Goal: Information Seeking & Learning: Learn about a topic

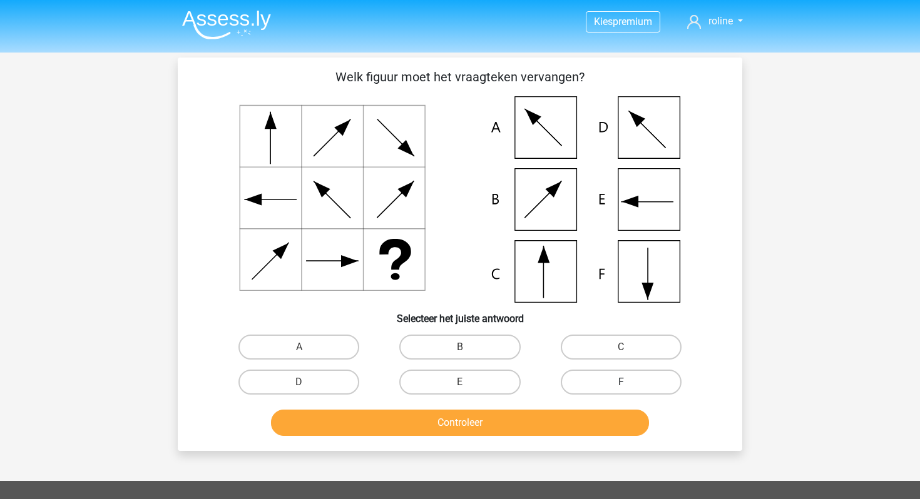
click at [595, 377] on label "F" at bounding box center [621, 382] width 121 height 25
click at [621, 382] on input "F" at bounding box center [625, 386] width 8 height 8
radio input "true"
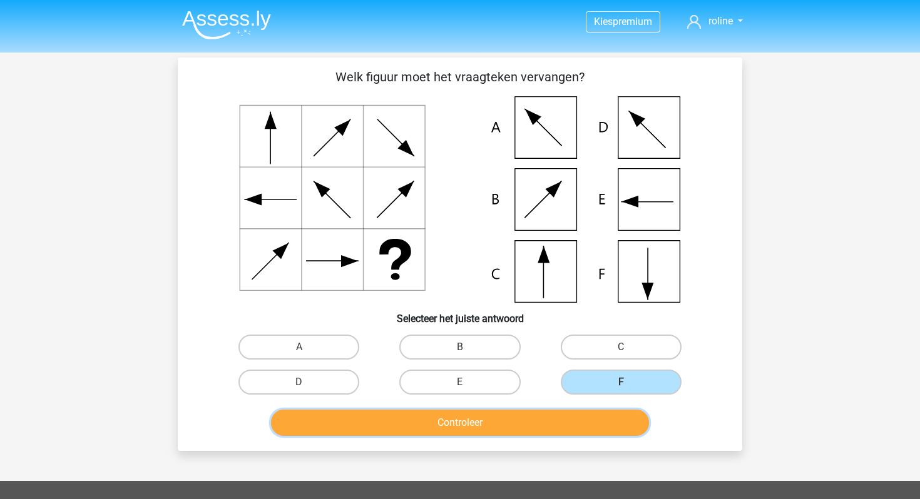
click at [559, 426] on button "Controleer" at bounding box center [460, 423] width 379 height 26
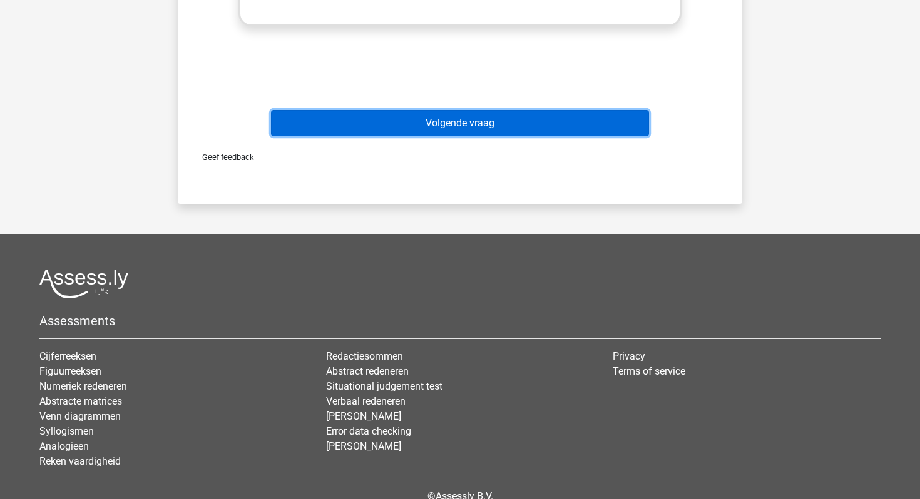
click at [544, 131] on button "Volgende vraag" at bounding box center [460, 123] width 379 height 26
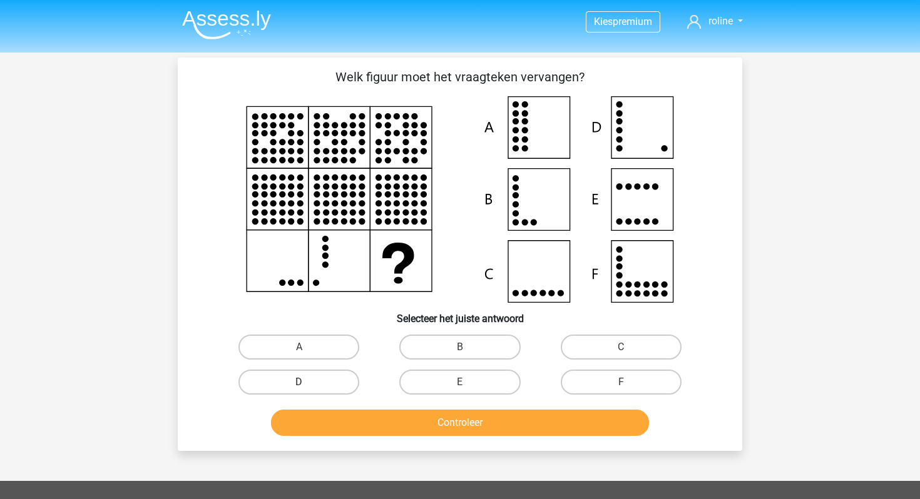
click at [305, 372] on label "D" at bounding box center [298, 382] width 121 height 25
click at [305, 382] on input "D" at bounding box center [303, 386] width 8 height 8
radio input "true"
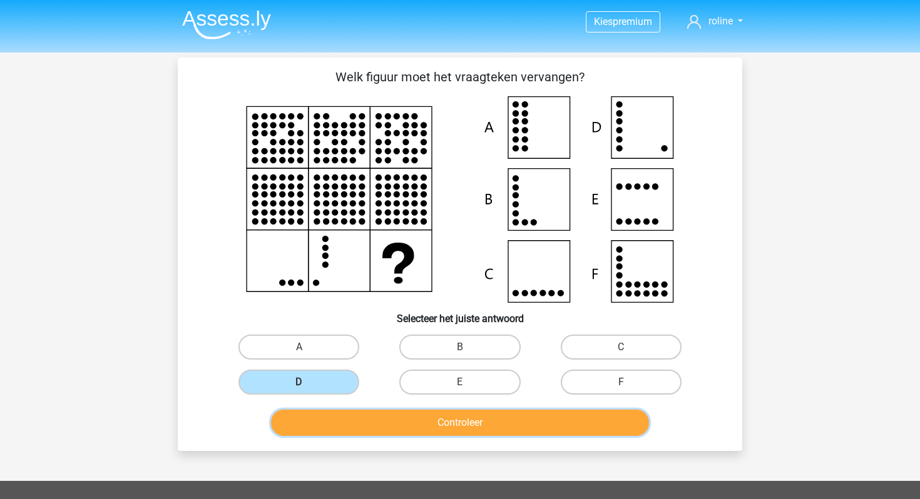
click at [344, 426] on button "Controleer" at bounding box center [460, 423] width 379 height 26
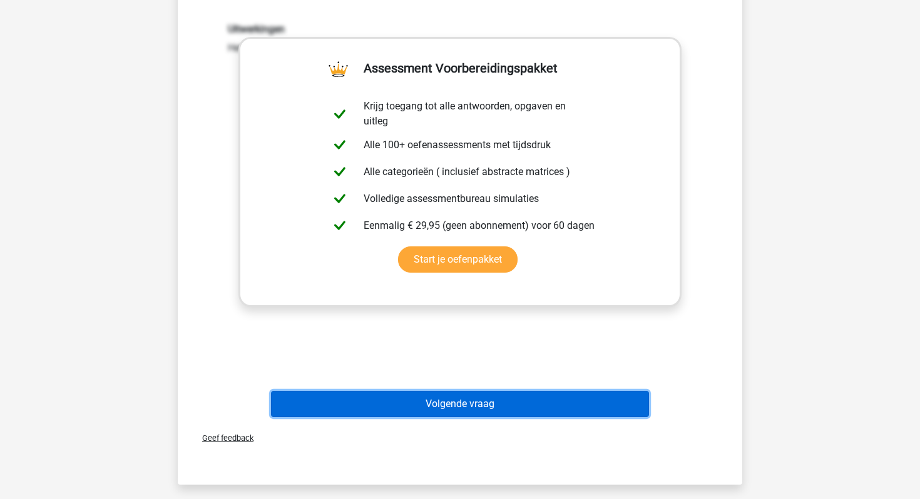
click at [439, 406] on button "Volgende vraag" at bounding box center [460, 404] width 379 height 26
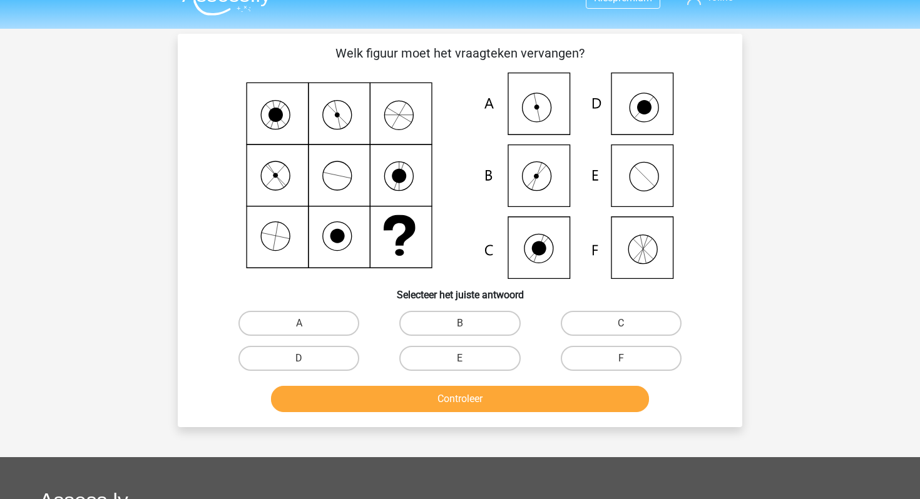
scroll to position [22, 0]
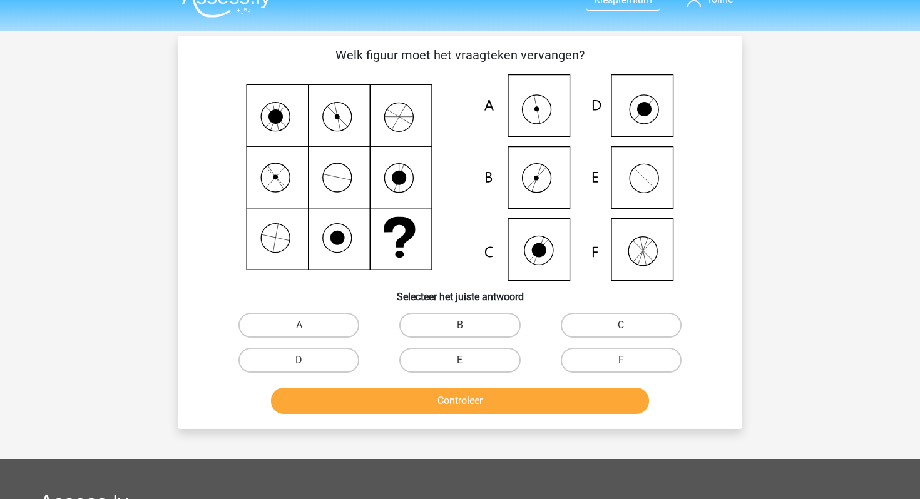
click at [543, 102] on icon at bounding box center [460, 177] width 504 height 206
click at [315, 331] on label "A" at bounding box center [298, 325] width 121 height 25
click at [307, 331] on input "A" at bounding box center [303, 329] width 8 height 8
radio input "true"
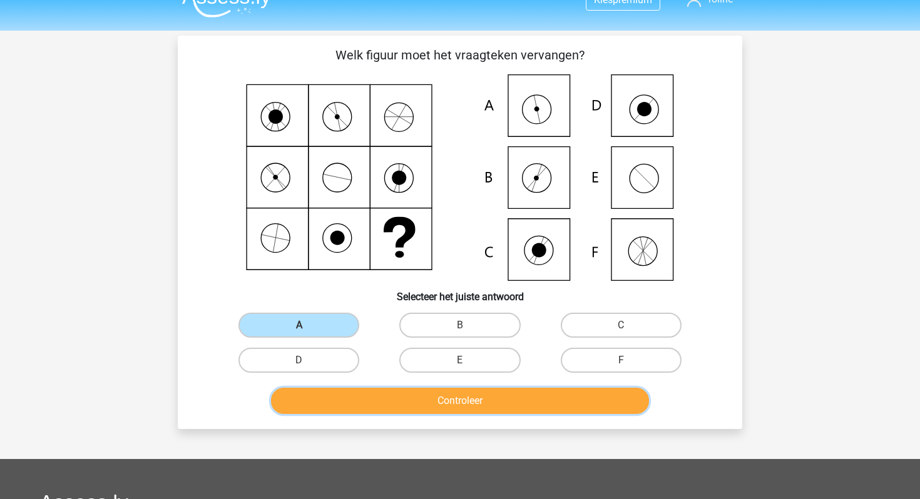
click at [338, 388] on button "Controleer" at bounding box center [460, 401] width 379 height 26
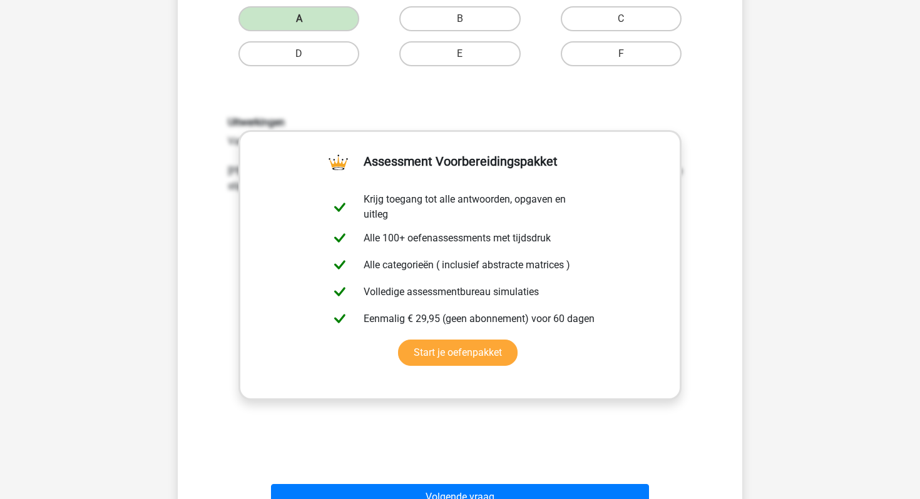
scroll to position [396, 0]
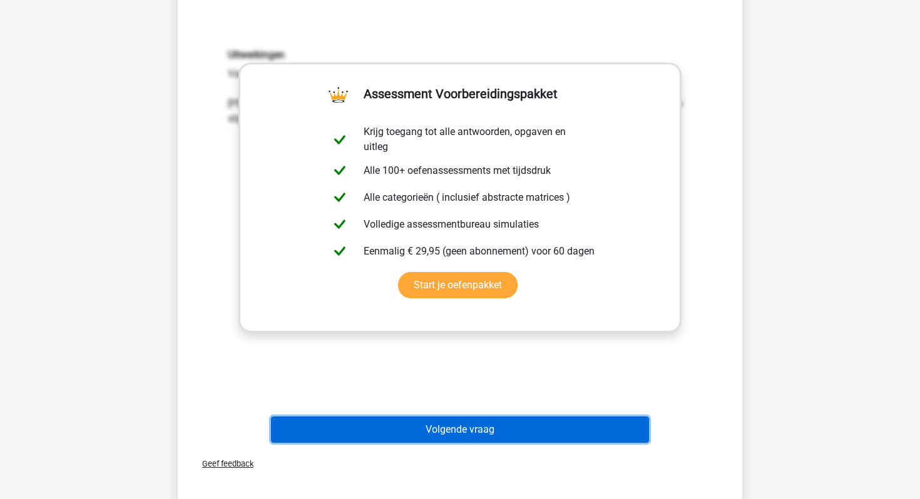
click at [374, 434] on button "Volgende vraag" at bounding box center [460, 430] width 379 height 26
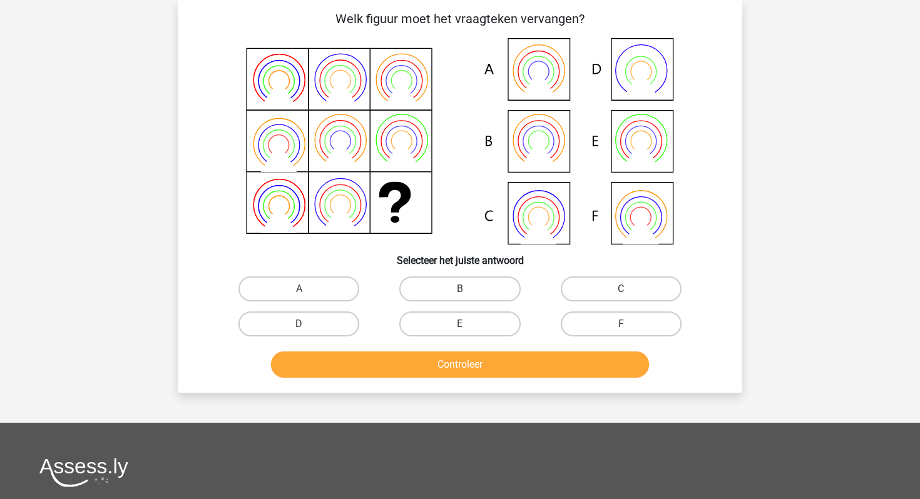
scroll to position [58, 0]
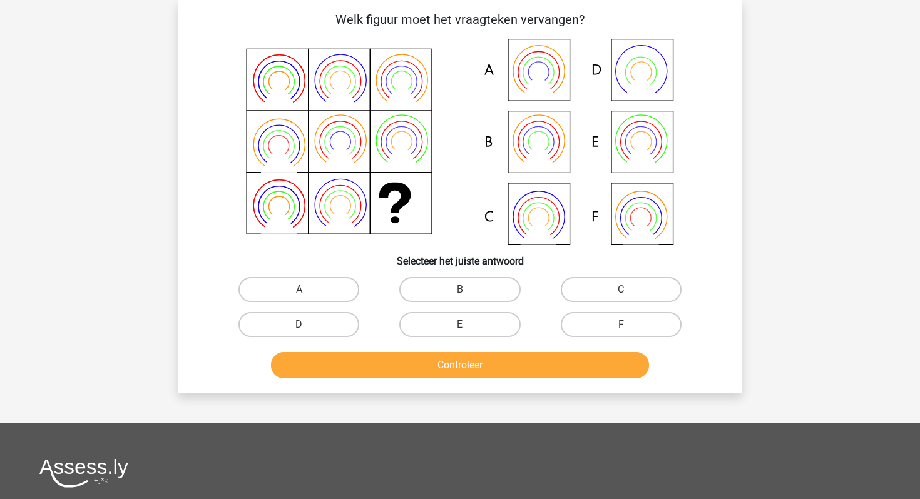
click at [461, 290] on input "B" at bounding box center [464, 294] width 8 height 8
radio input "true"
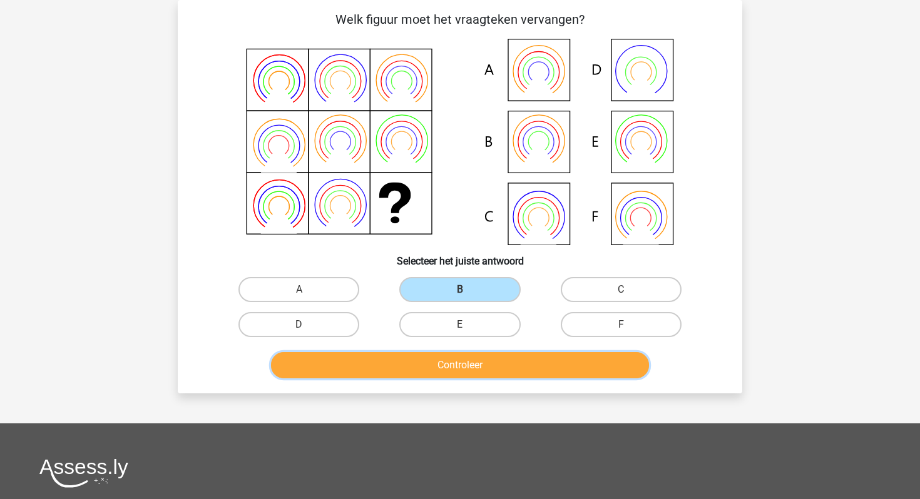
click at [452, 365] on button "Controleer" at bounding box center [460, 365] width 379 height 26
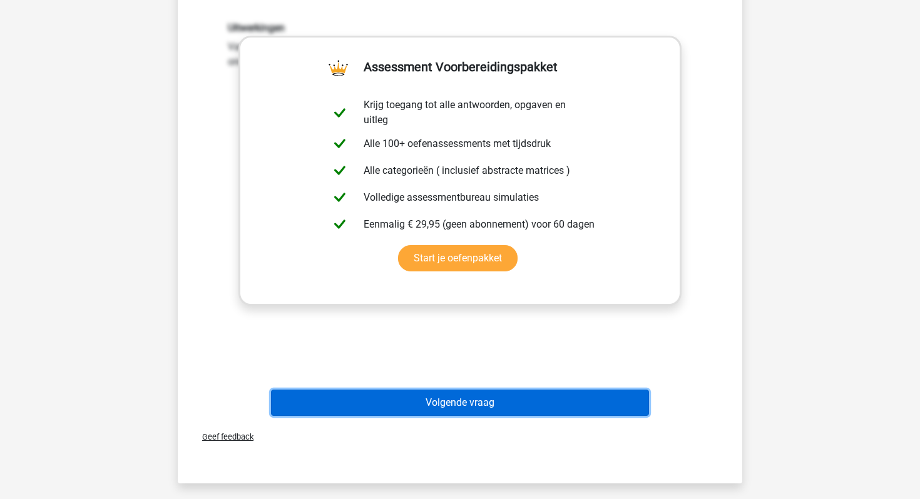
click at [433, 404] on button "Volgende vraag" at bounding box center [460, 403] width 379 height 26
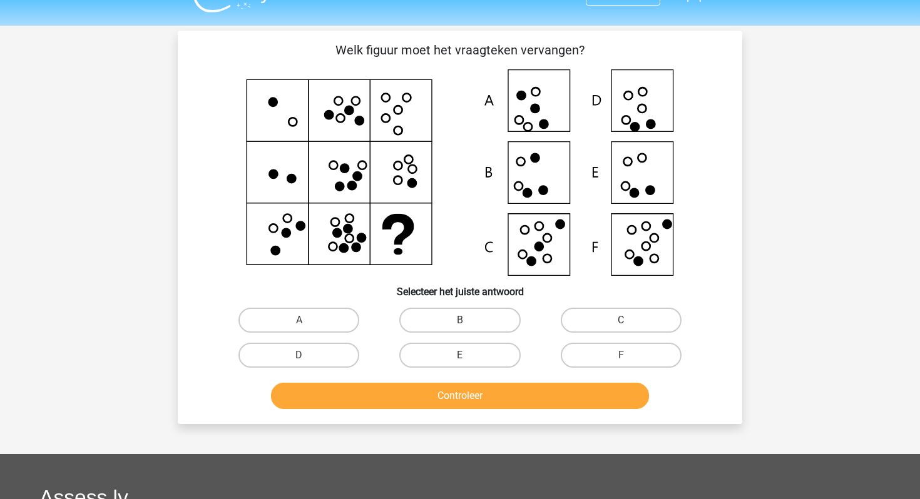
scroll to position [26, 0]
click at [592, 353] on label "F" at bounding box center [621, 356] width 121 height 25
click at [621, 356] on input "F" at bounding box center [625, 360] width 8 height 8
radio input "true"
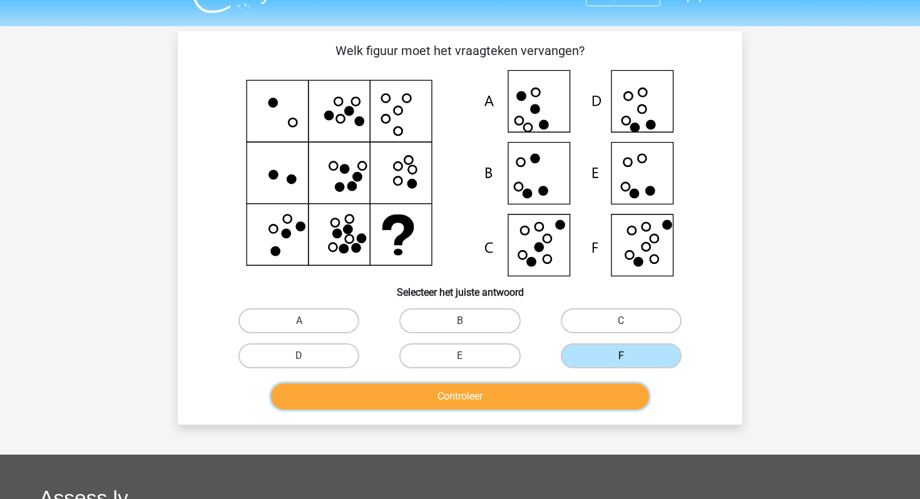
click at [578, 408] on button "Controleer" at bounding box center [460, 397] width 379 height 26
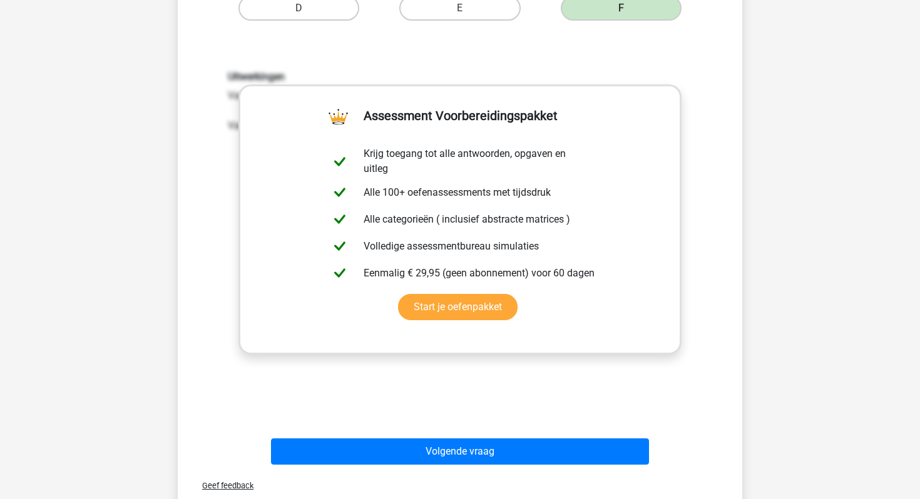
scroll to position [554, 0]
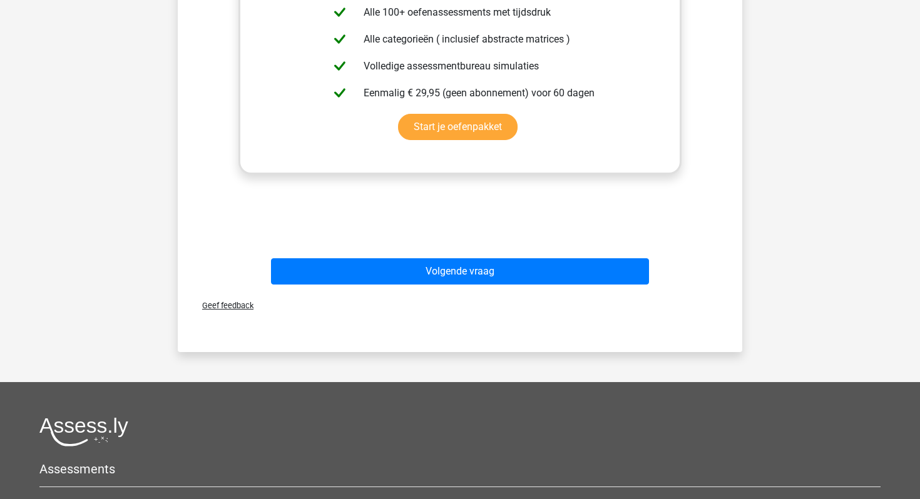
click at [549, 286] on div "Volgende vraag" at bounding box center [459, 273] width 483 height 31
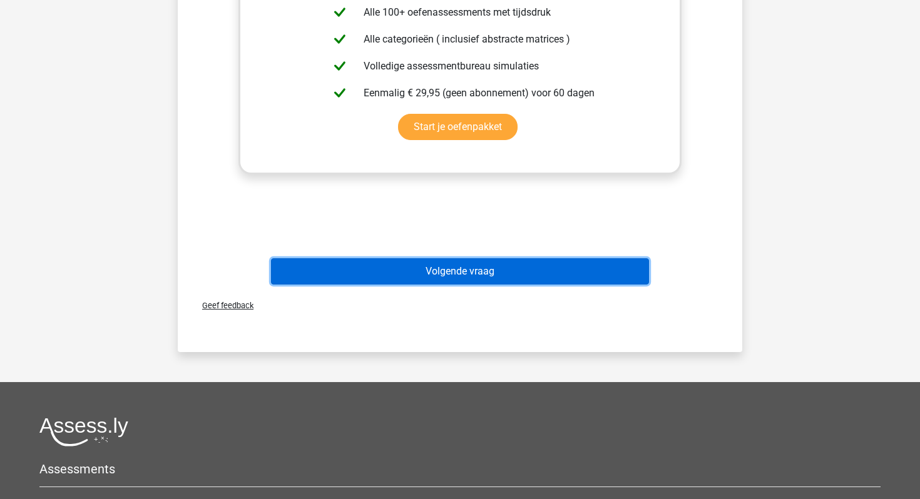
click at [546, 278] on button "Volgende vraag" at bounding box center [460, 271] width 379 height 26
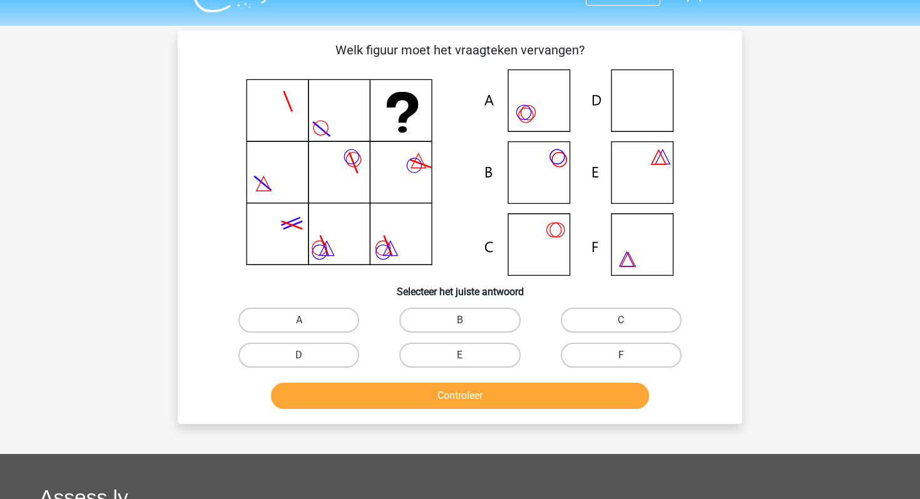
scroll to position [15, 0]
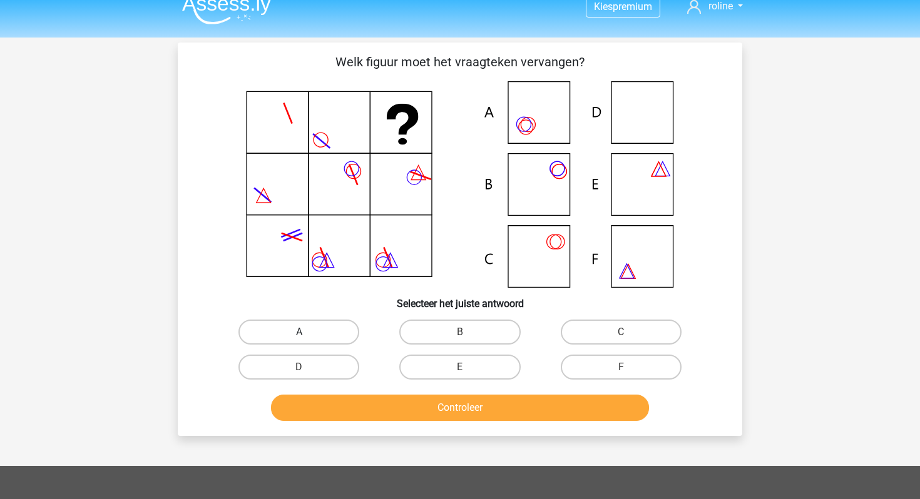
click at [340, 328] on label "A" at bounding box center [298, 332] width 121 height 25
click at [307, 332] on input "A" at bounding box center [303, 336] width 8 height 8
radio input "true"
click at [374, 415] on button "Controleer" at bounding box center [460, 408] width 379 height 26
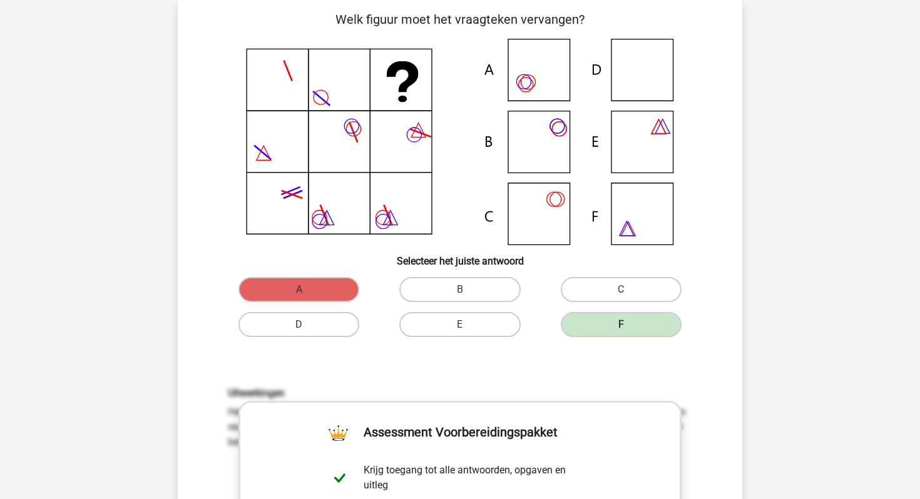
scroll to position [51, 0]
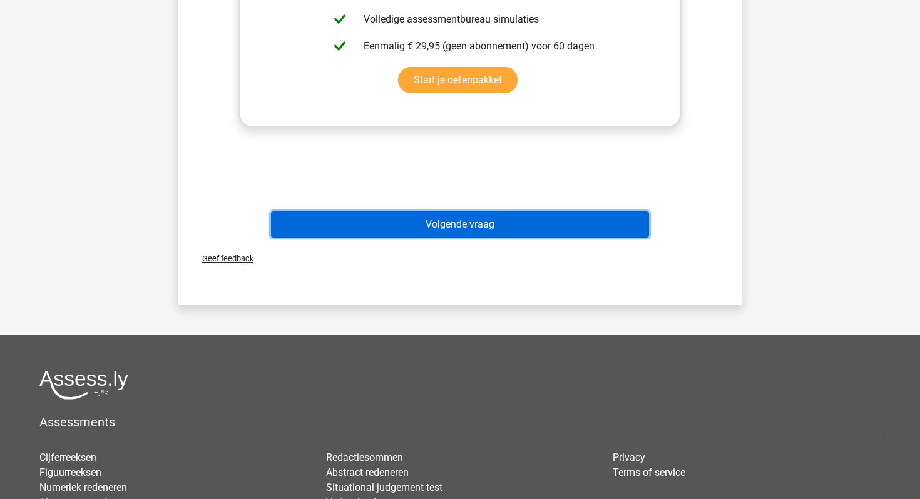
click at [465, 225] on button "Volgende vraag" at bounding box center [460, 225] width 379 height 26
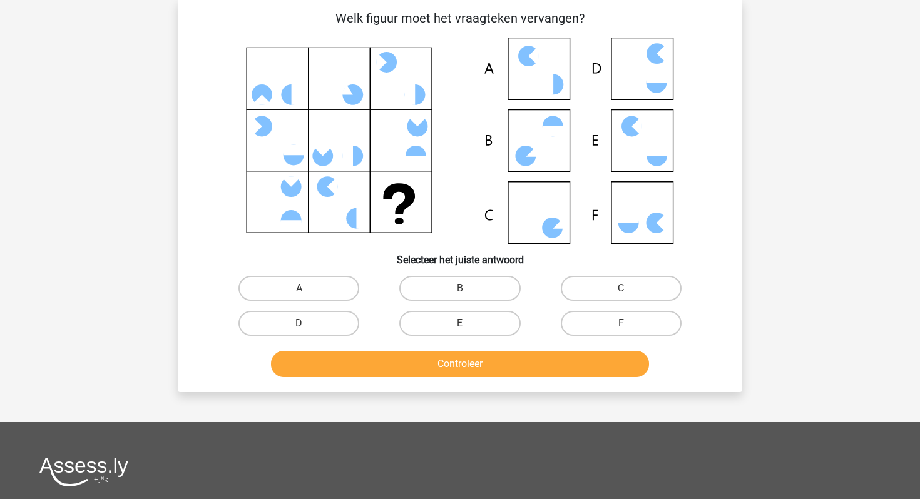
scroll to position [58, 0]
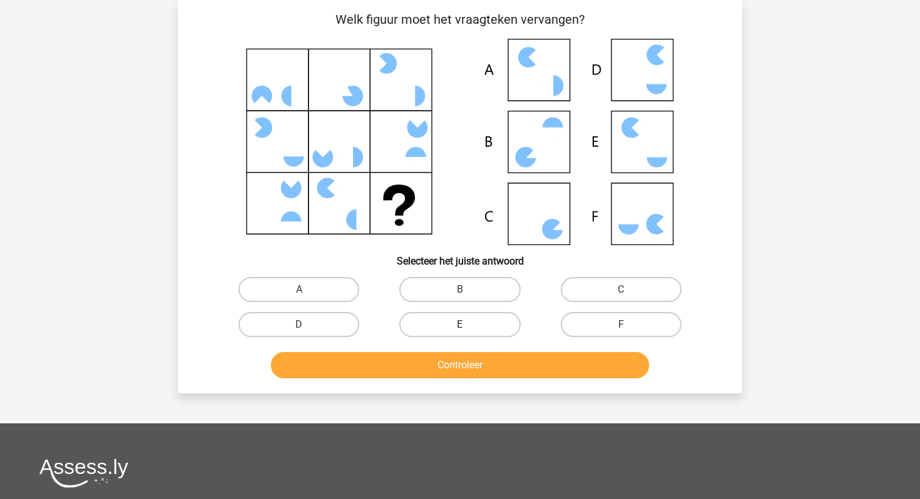
click at [462, 324] on label "E" at bounding box center [459, 324] width 121 height 25
click at [462, 325] on input "E" at bounding box center [464, 329] width 8 height 8
radio input "true"
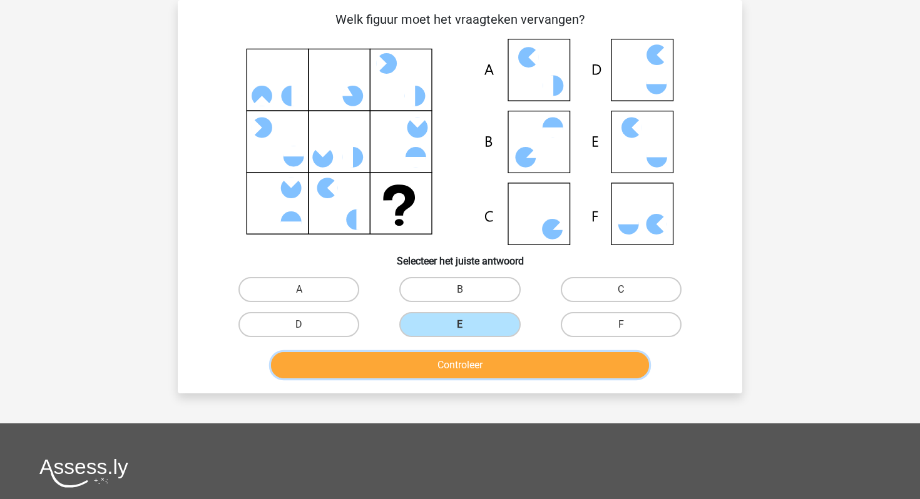
click at [462, 377] on button "Controleer" at bounding box center [460, 365] width 379 height 26
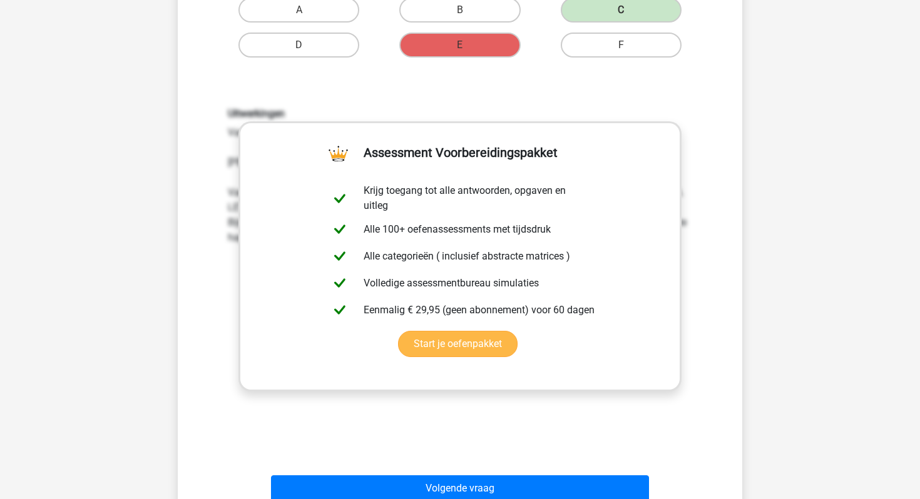
scroll to position [355, 0]
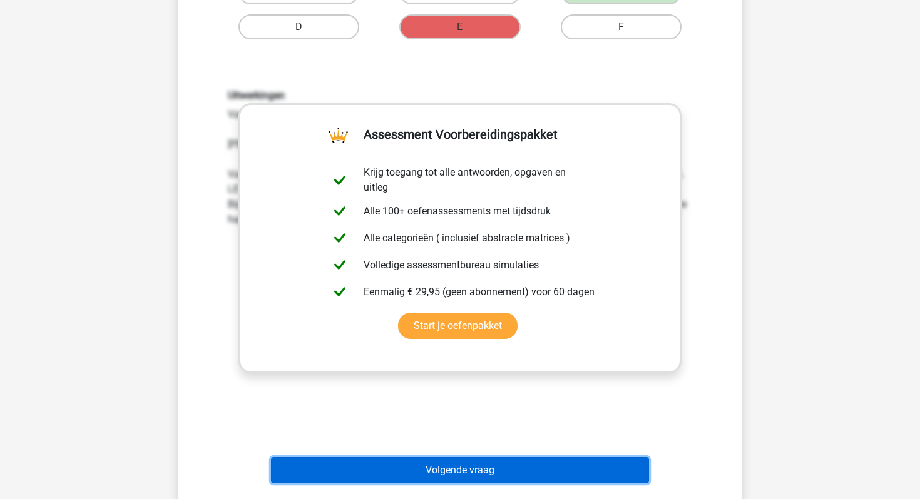
click at [429, 466] on button "Volgende vraag" at bounding box center [460, 470] width 379 height 26
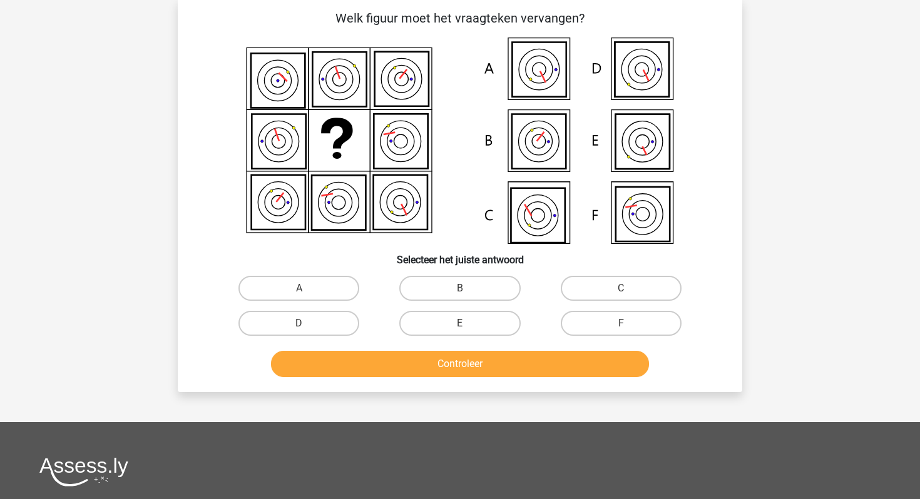
scroll to position [58, 0]
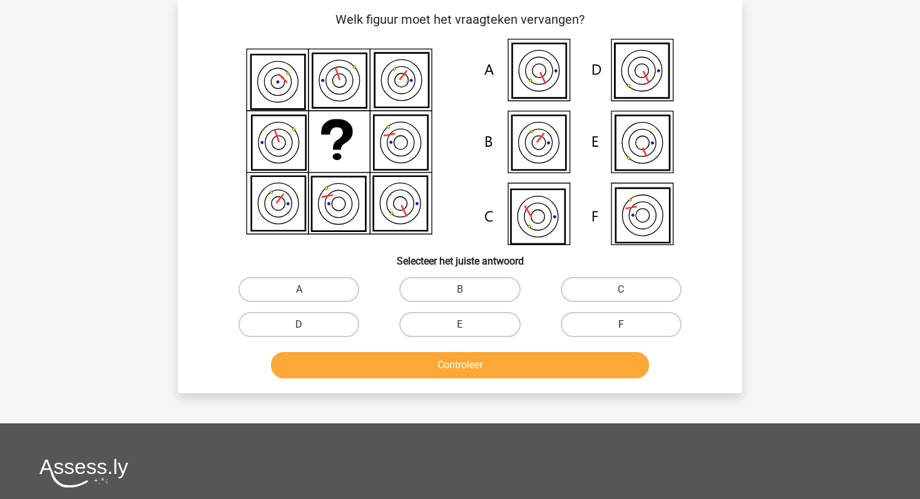
click at [591, 331] on label "F" at bounding box center [621, 324] width 121 height 25
click at [621, 331] on input "F" at bounding box center [625, 329] width 8 height 8
radio input "true"
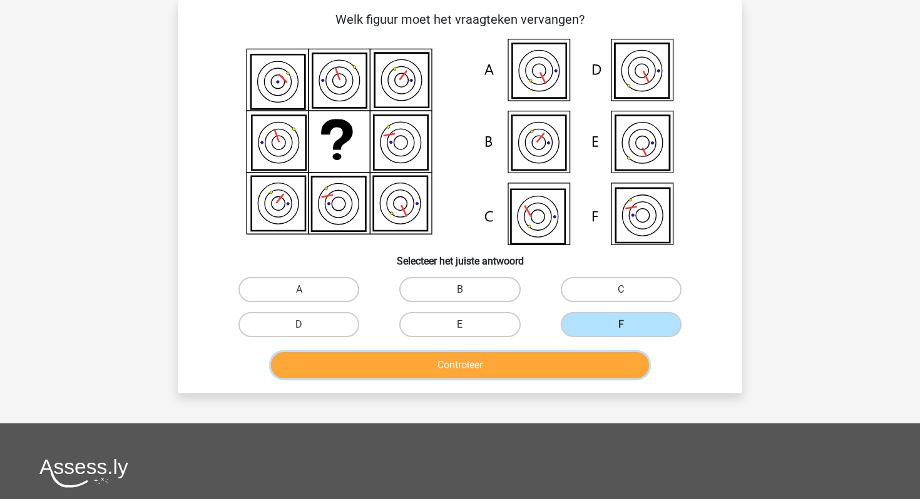
click at [576, 355] on button "Controleer" at bounding box center [460, 365] width 379 height 26
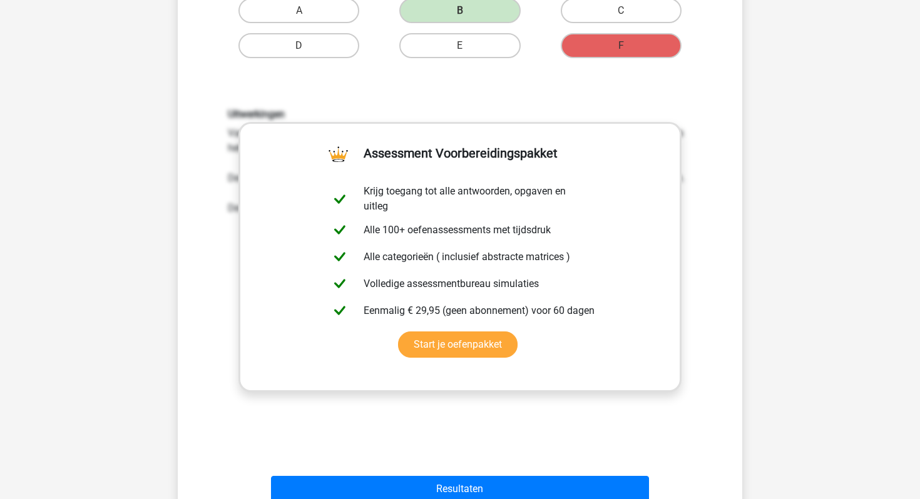
scroll to position [356, 0]
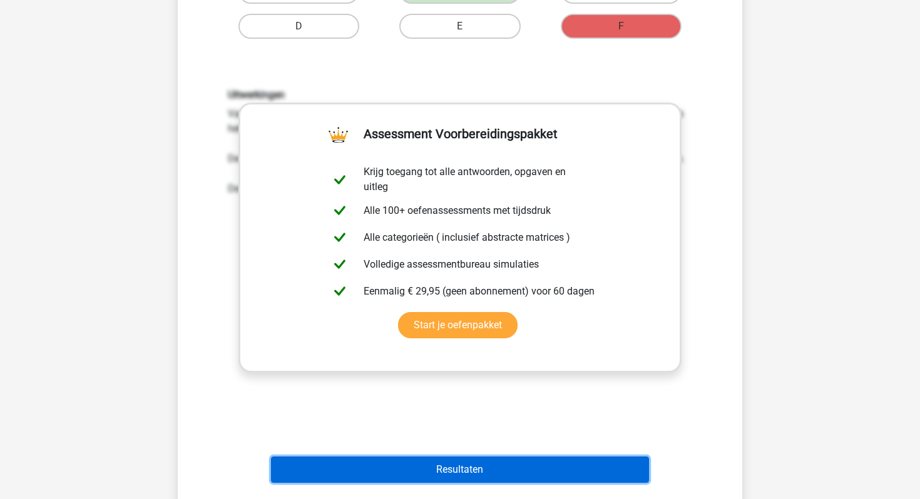
click at [453, 478] on button "Resultaten" at bounding box center [460, 470] width 379 height 26
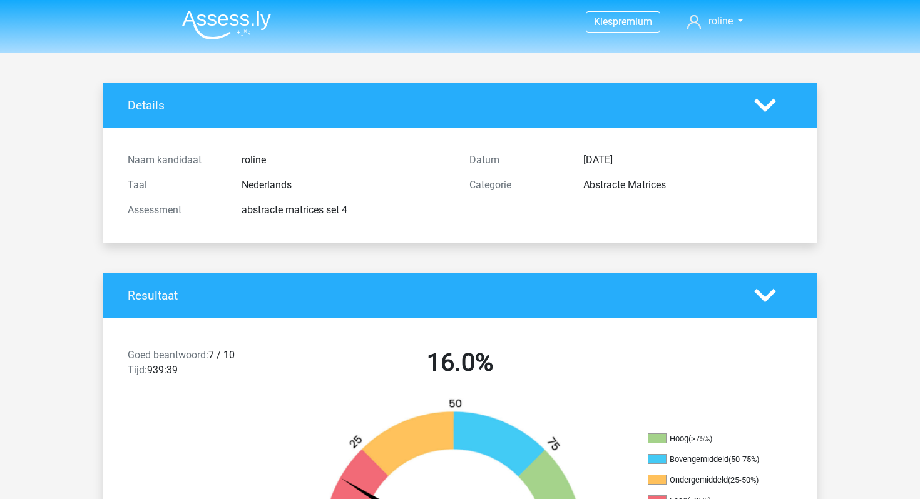
click at [208, 24] on img at bounding box center [226, 24] width 89 height 29
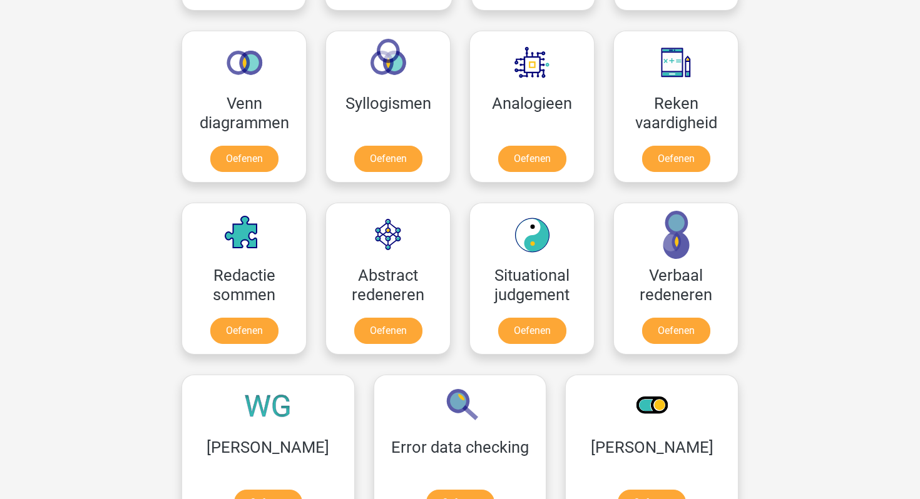
scroll to position [713, 0]
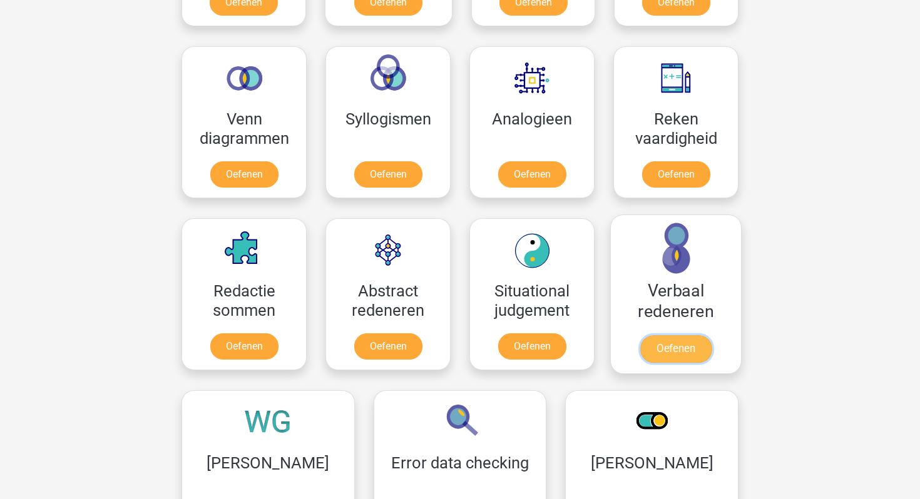
click at [676, 345] on link "Oefenen" at bounding box center [675, 349] width 71 height 28
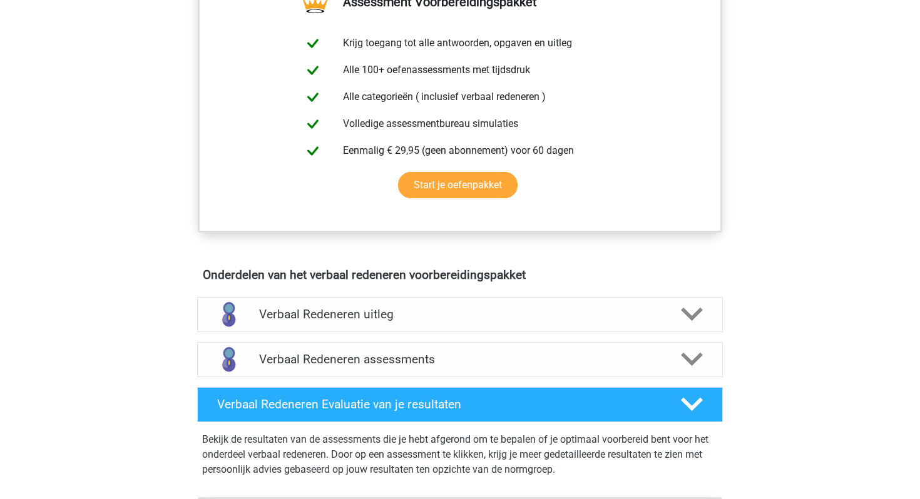
scroll to position [487, 0]
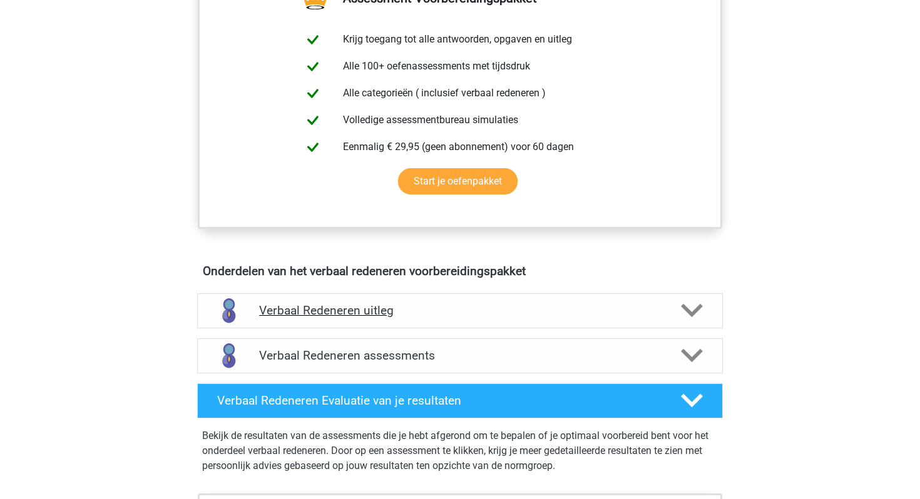
click at [346, 326] on div "Verbaal Redeneren uitleg" at bounding box center [460, 310] width 526 height 35
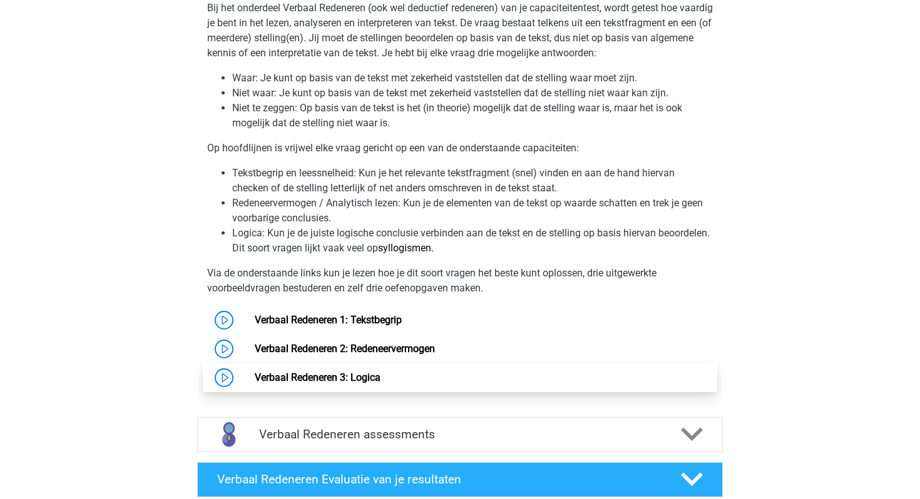
scroll to position [802, 0]
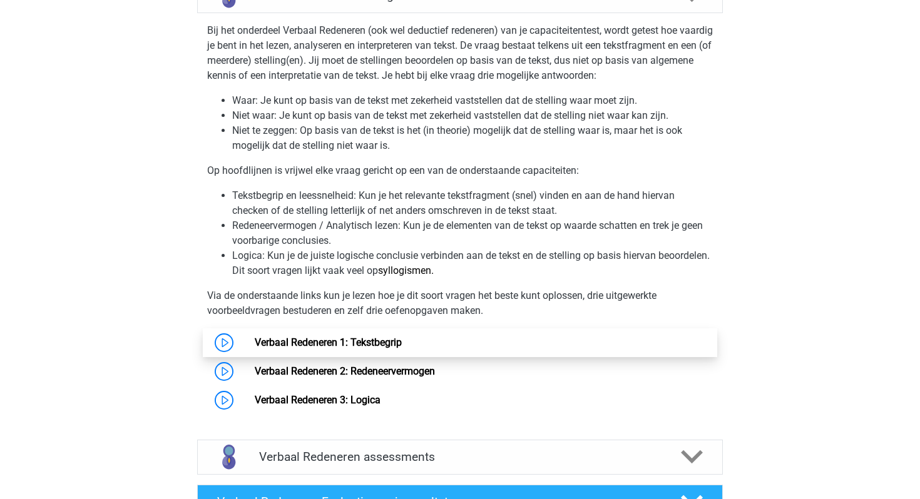
click at [273, 339] on link "Verbaal Redeneren 1: Tekstbegrip" at bounding box center [328, 343] width 147 height 12
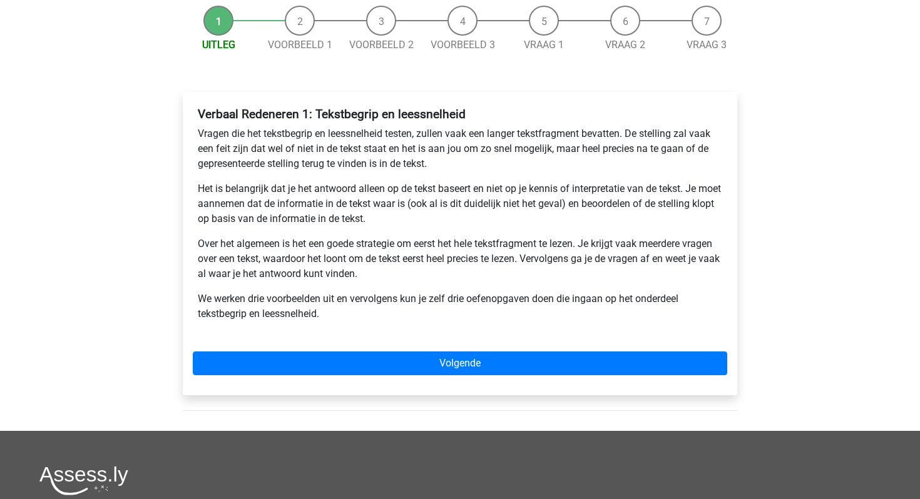
scroll to position [125, 0]
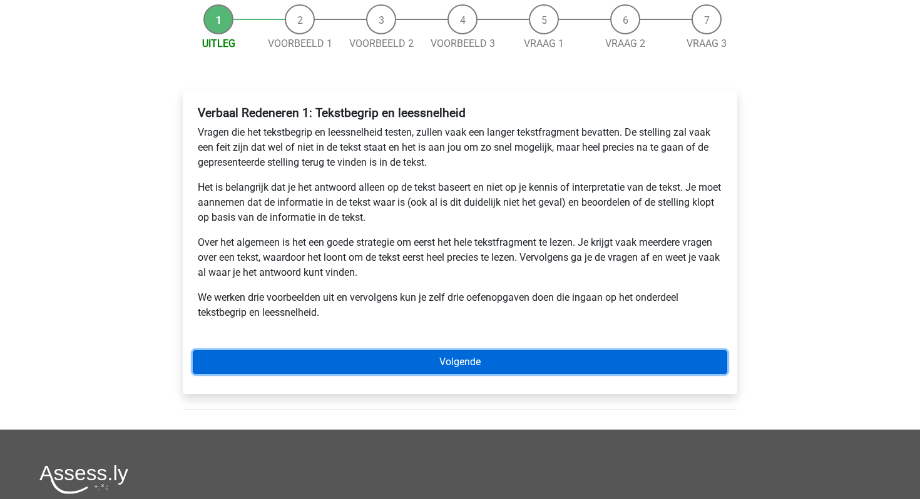
click at [361, 363] on link "Volgende" at bounding box center [460, 362] width 534 height 24
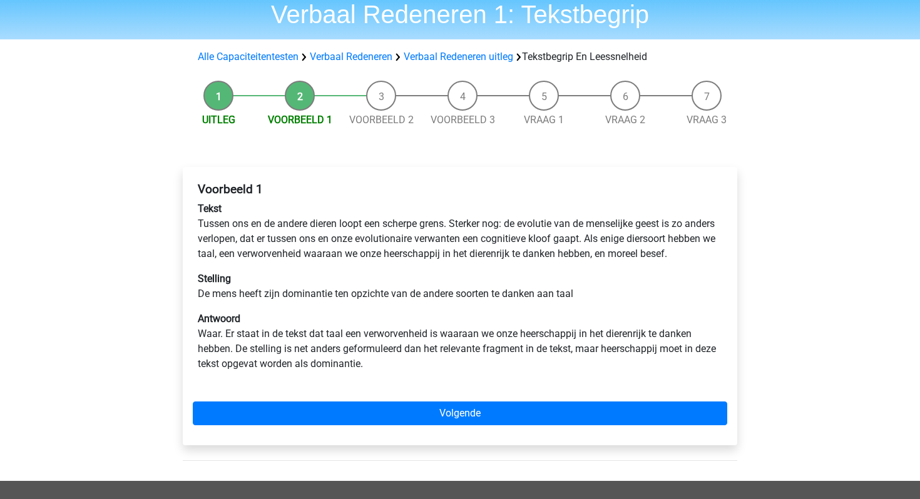
scroll to position [99, 0]
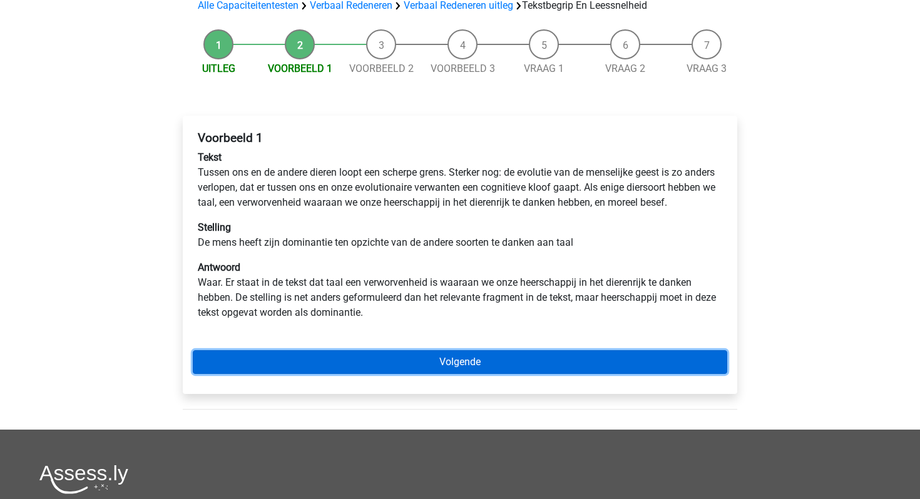
click at [409, 374] on link "Volgende" at bounding box center [460, 362] width 534 height 24
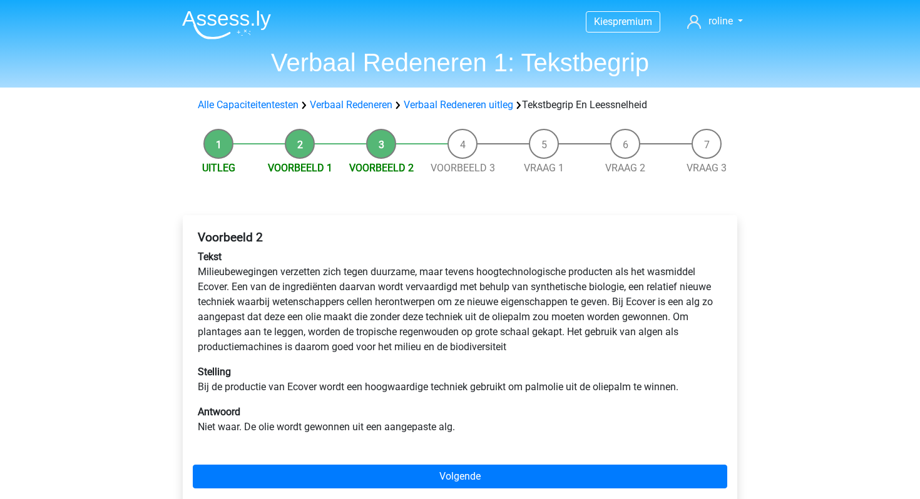
scroll to position [18, 0]
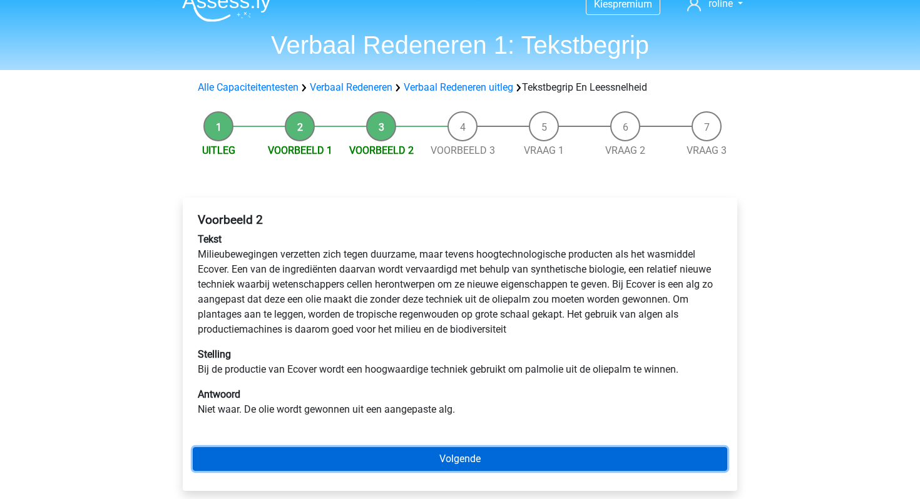
click at [312, 457] on link "Volgende" at bounding box center [460, 459] width 534 height 24
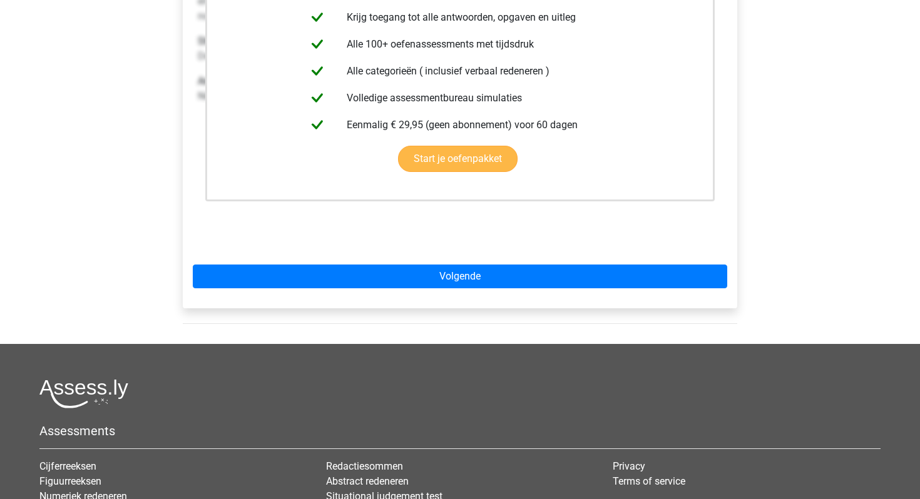
scroll to position [322, 0]
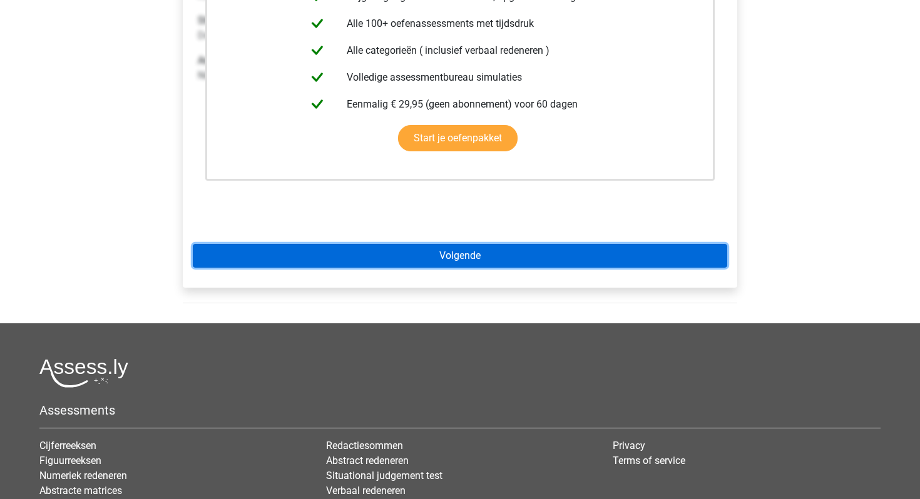
click at [434, 265] on link "Volgende" at bounding box center [460, 256] width 534 height 24
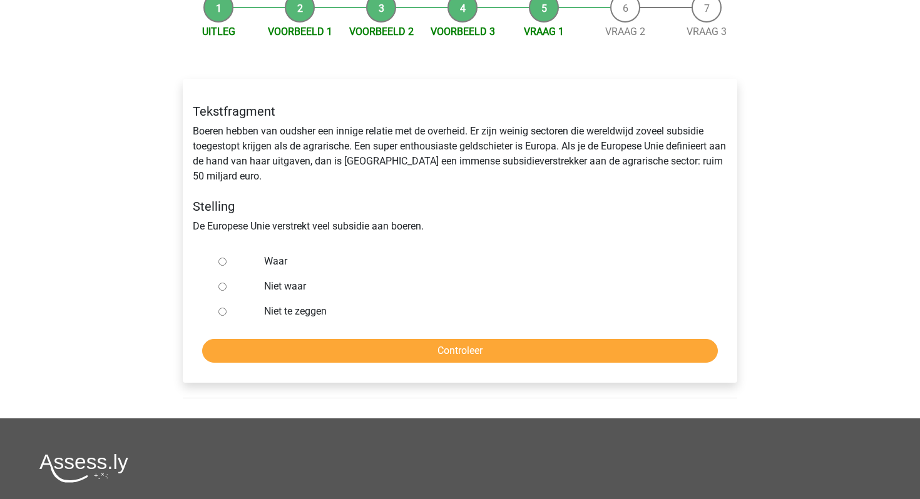
scroll to position [135, 0]
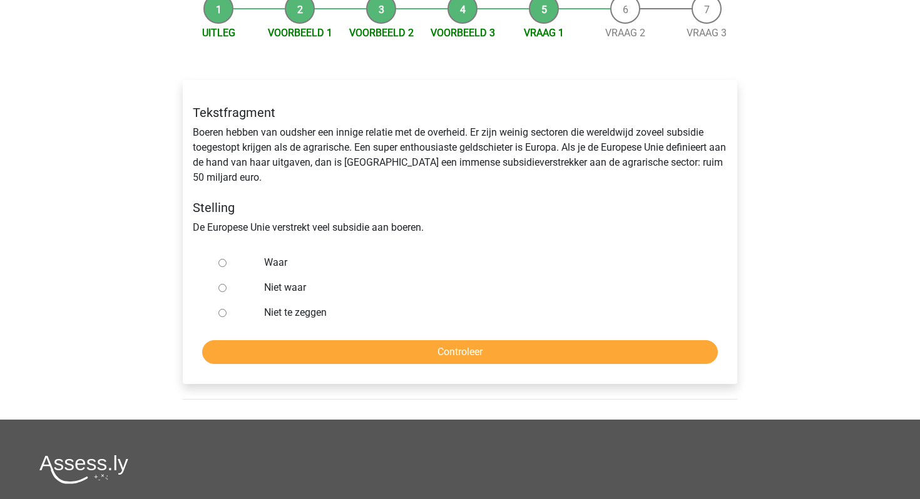
click at [217, 258] on div at bounding box center [233, 262] width 41 height 25
click at [223, 265] on input "Waar" at bounding box center [222, 263] width 8 height 8
radio input "true"
click at [278, 357] on input "Controleer" at bounding box center [460, 352] width 516 height 24
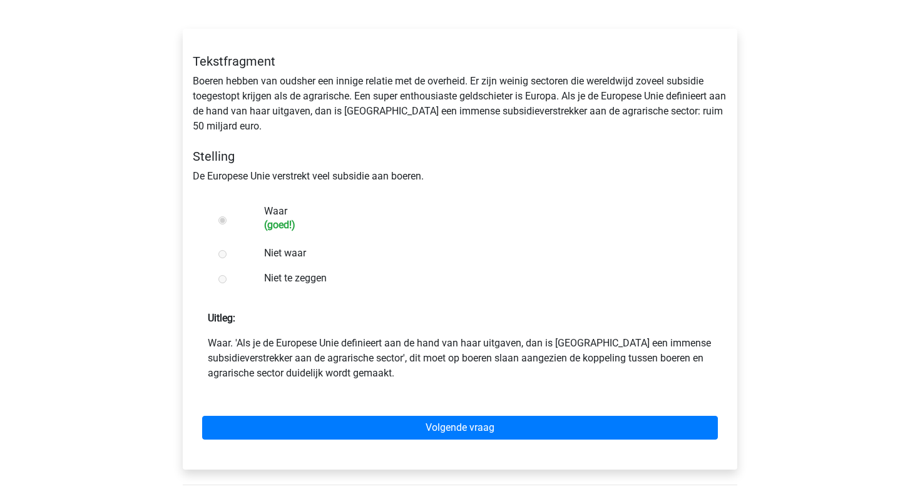
scroll to position [221, 0]
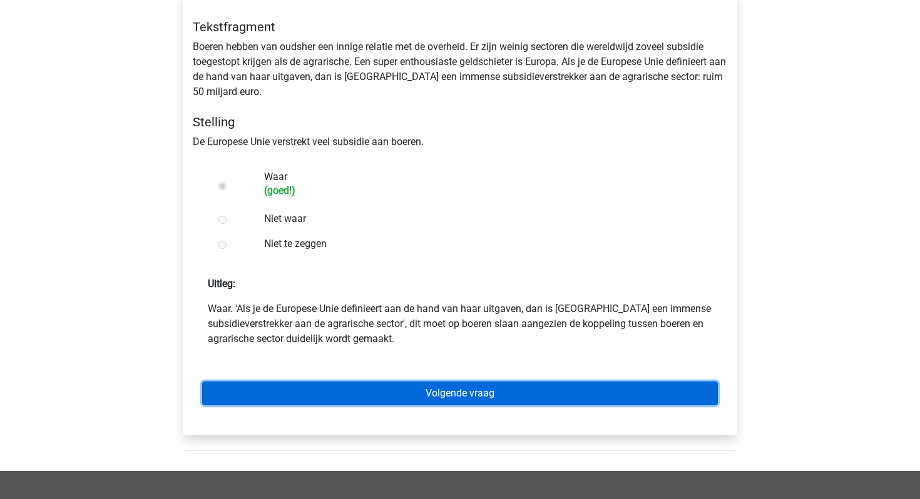
click at [314, 388] on link "Volgende vraag" at bounding box center [460, 394] width 516 height 24
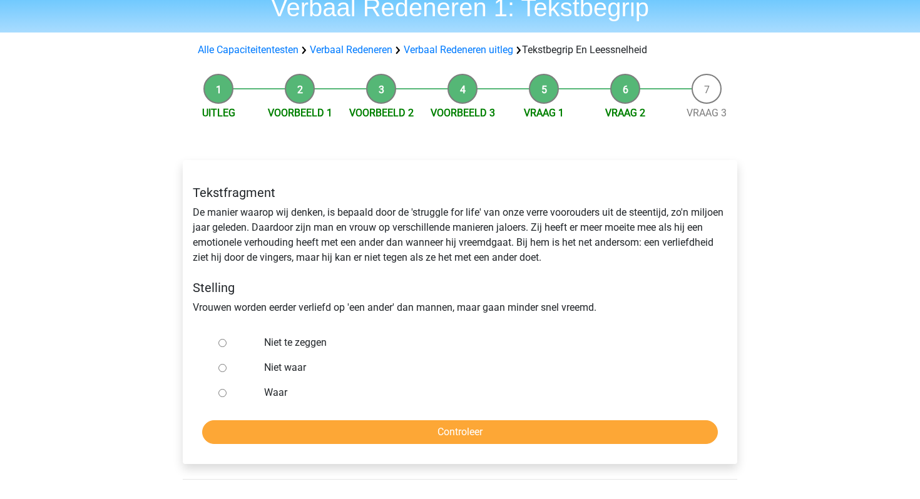
scroll to position [58, 0]
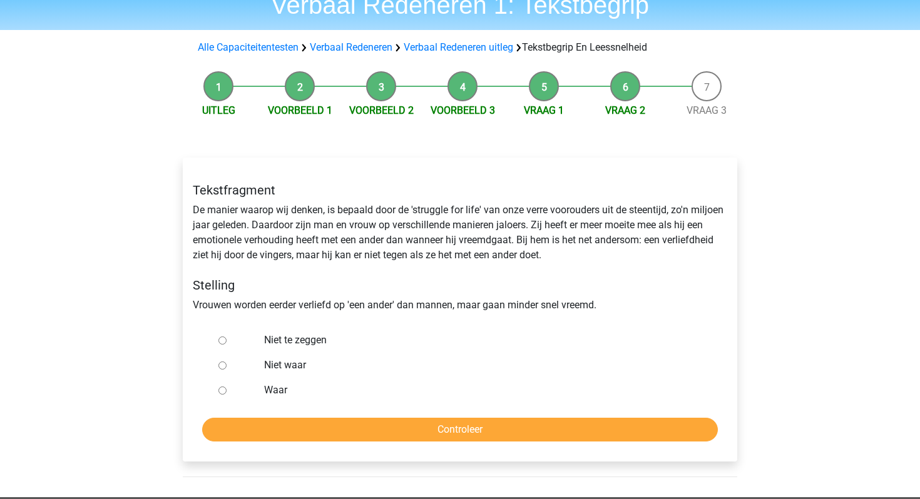
click at [222, 343] on input "Niet te zeggen" at bounding box center [222, 341] width 8 height 8
radio input "true"
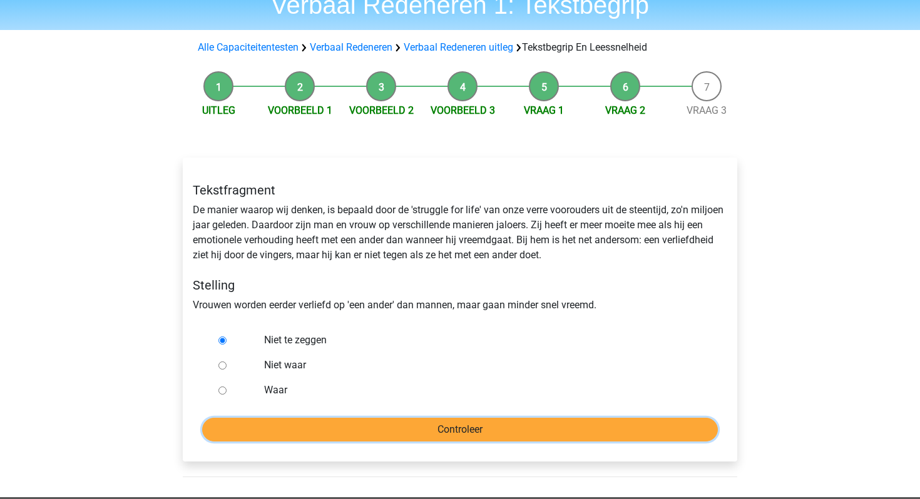
click at [425, 431] on input "Controleer" at bounding box center [460, 430] width 516 height 24
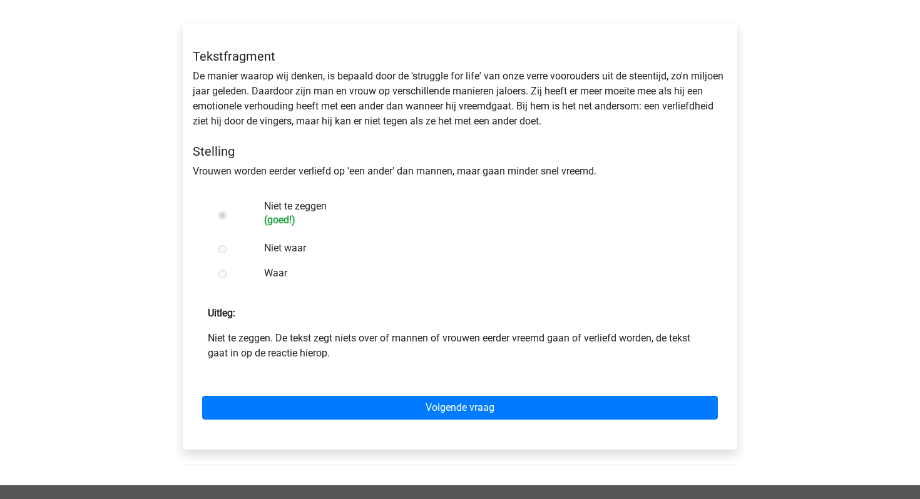
scroll to position [198, 0]
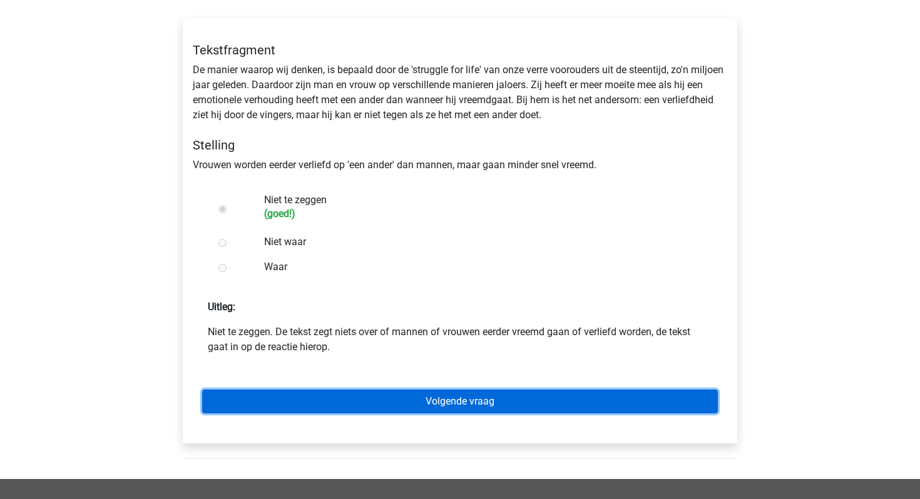
click at [457, 400] on link "Volgende vraag" at bounding box center [460, 402] width 516 height 24
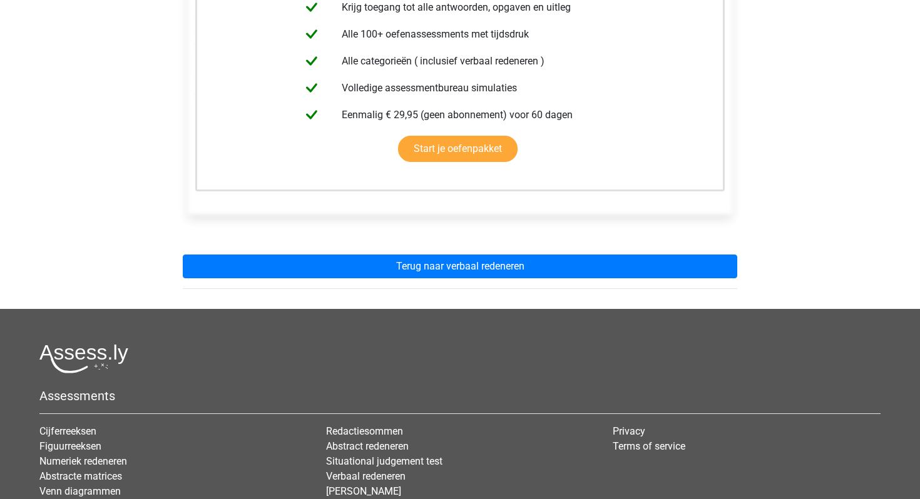
scroll to position [304, 0]
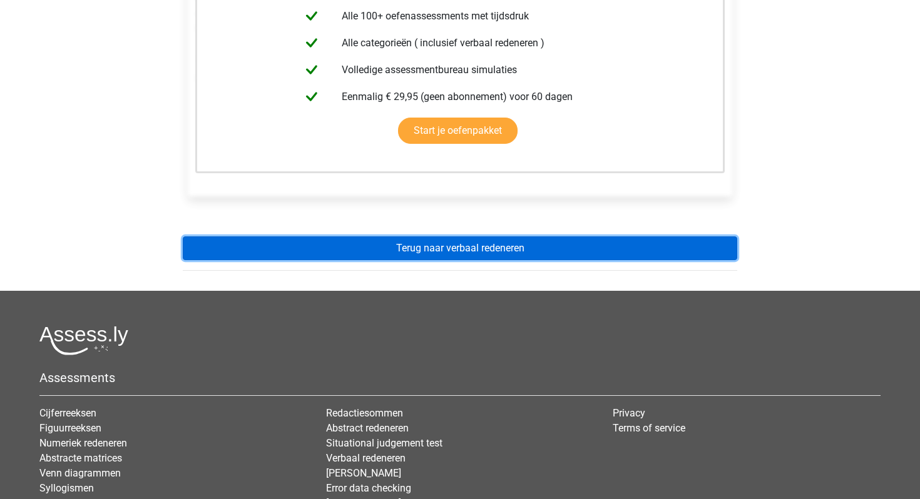
click at [378, 247] on link "Terug naar verbaal redeneren" at bounding box center [460, 249] width 554 height 24
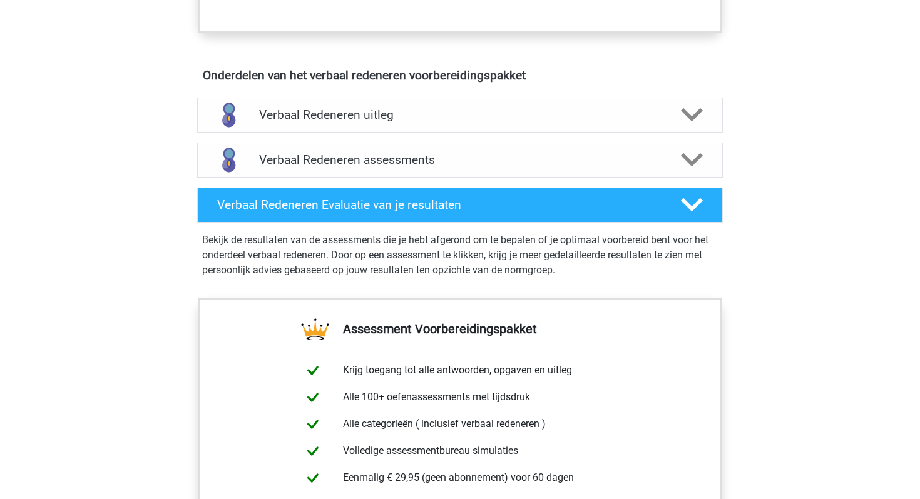
scroll to position [687, 0]
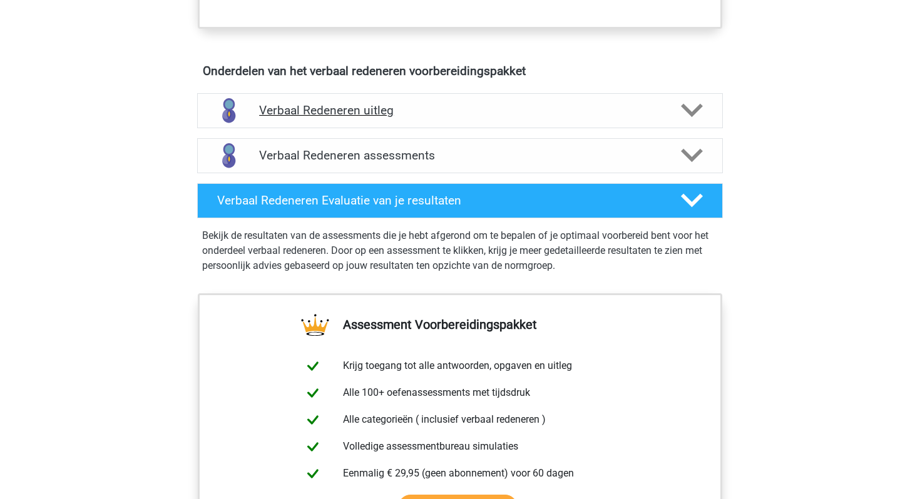
click at [379, 105] on h4 "Verbaal Redeneren uitleg" at bounding box center [460, 110] width 402 height 14
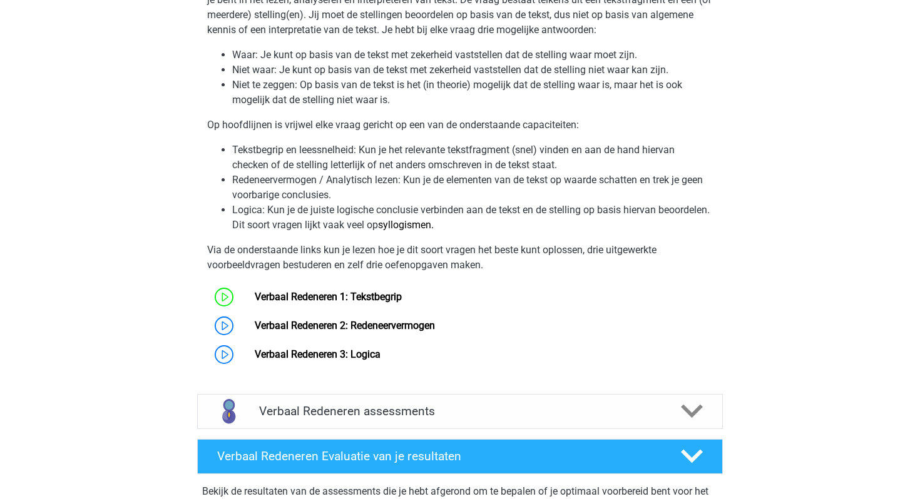
scroll to position [853, 0]
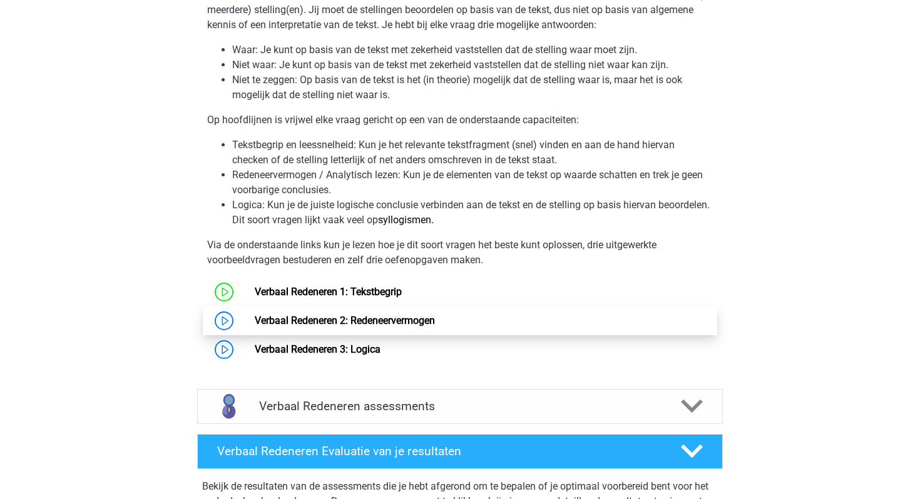
click at [361, 322] on link "Verbaal Redeneren 2: Redeneervermogen" at bounding box center [345, 321] width 180 height 12
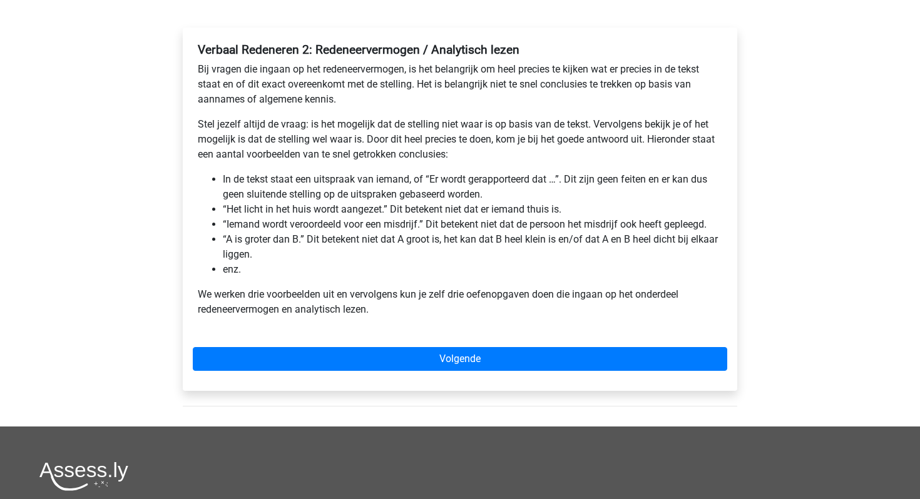
scroll to position [193, 0]
